Goal: Find contact information: Find contact information

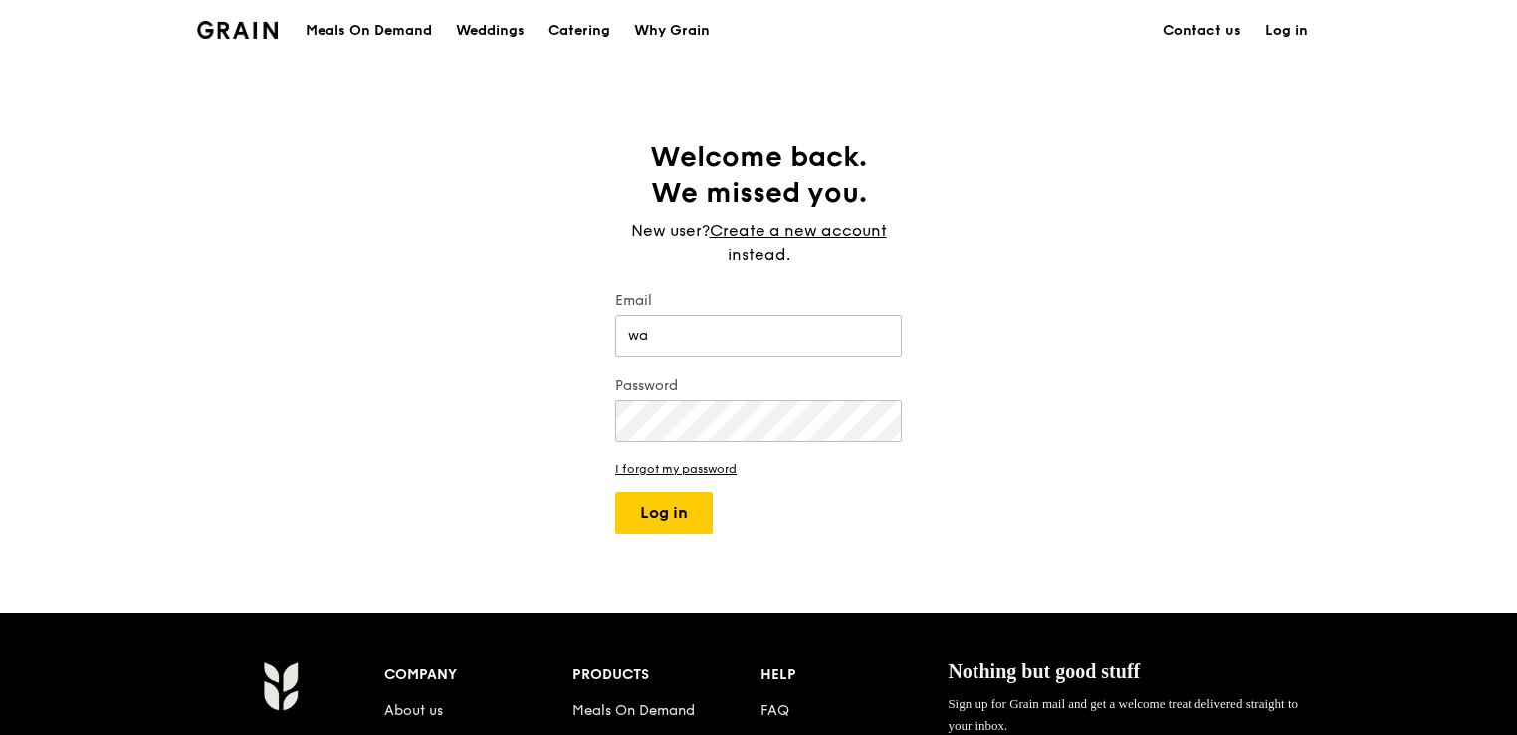
type input "w"
type input "wa"
click at [1023, 261] on div "Welcome back. We missed you. New user? Create a new account instead. Email wa P…" at bounding box center [758, 336] width 1517 height 394
click at [1099, 370] on div "Welcome back. We missed you. New user? Create a new account instead. Email wa P…" at bounding box center [758, 336] width 1517 height 394
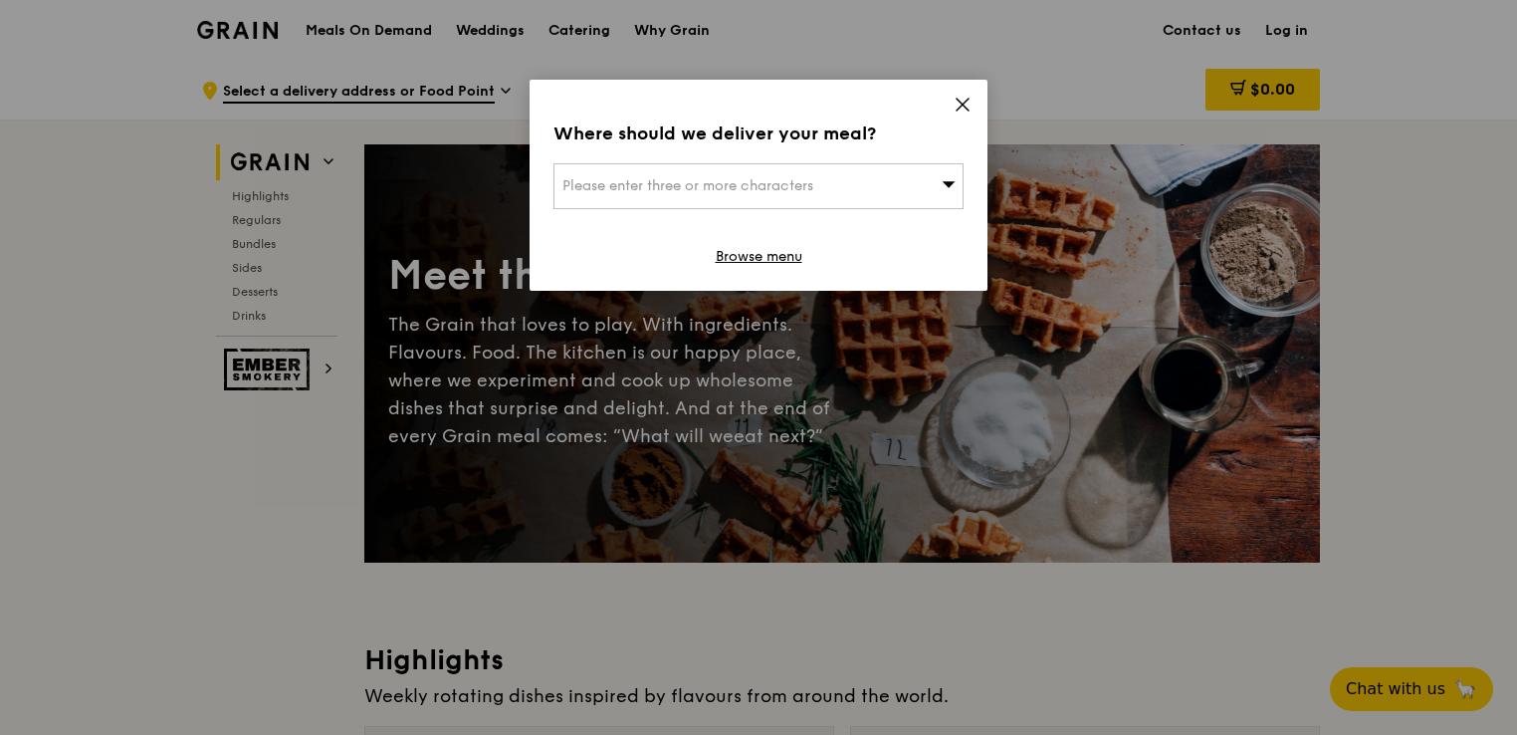
click at [969, 99] on icon at bounding box center [963, 105] width 18 height 18
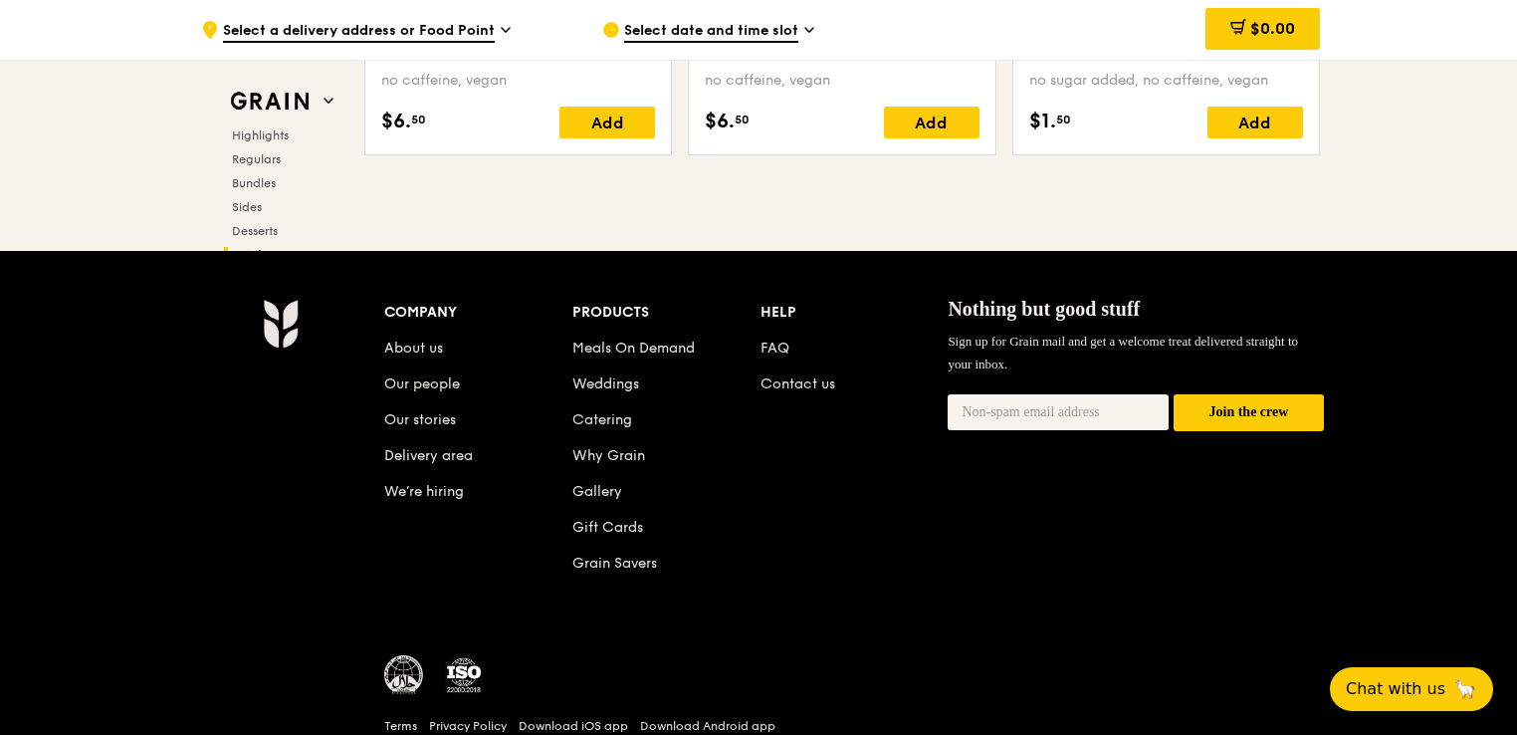
scroll to position [8393, 0]
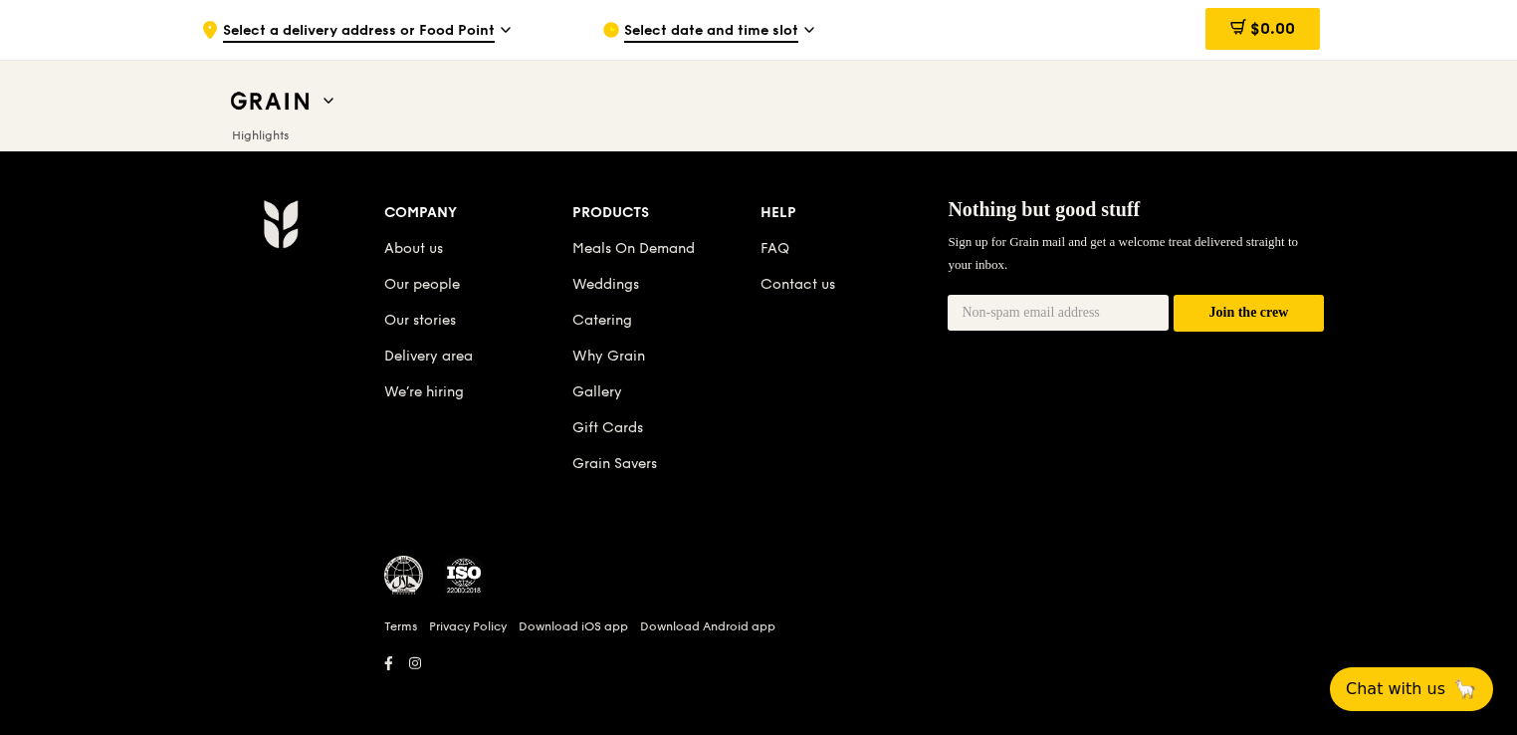
click at [816, 289] on li "Contact us" at bounding box center [854, 281] width 188 height 36
click at [816, 282] on link "Contact us" at bounding box center [797, 284] width 75 height 17
